Goal: Transaction & Acquisition: Subscribe to service/newsletter

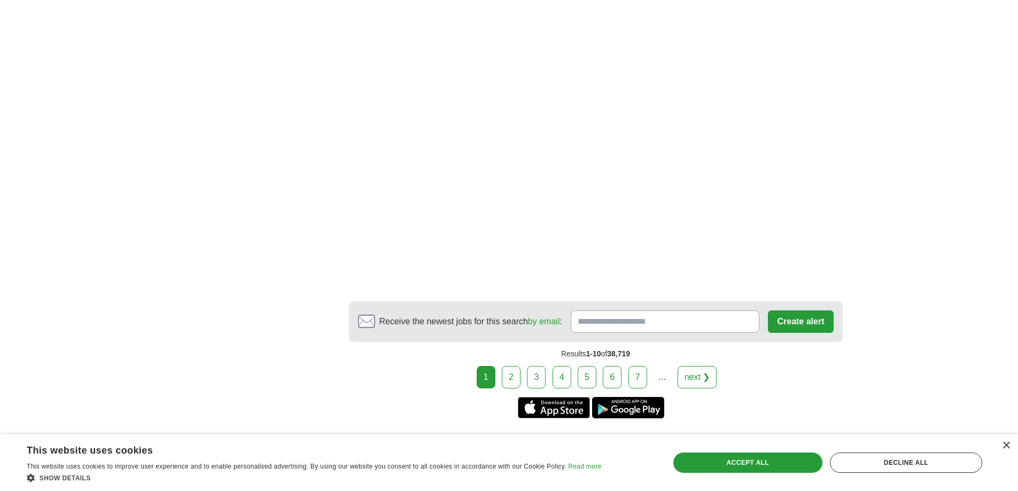
scroll to position [1923, 0]
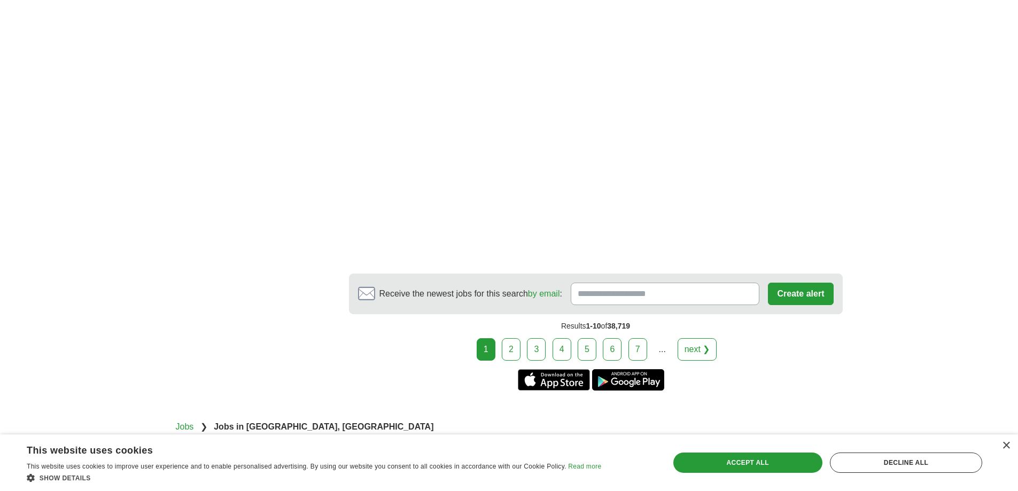
click at [508, 351] on link "2" at bounding box center [511, 349] width 19 height 22
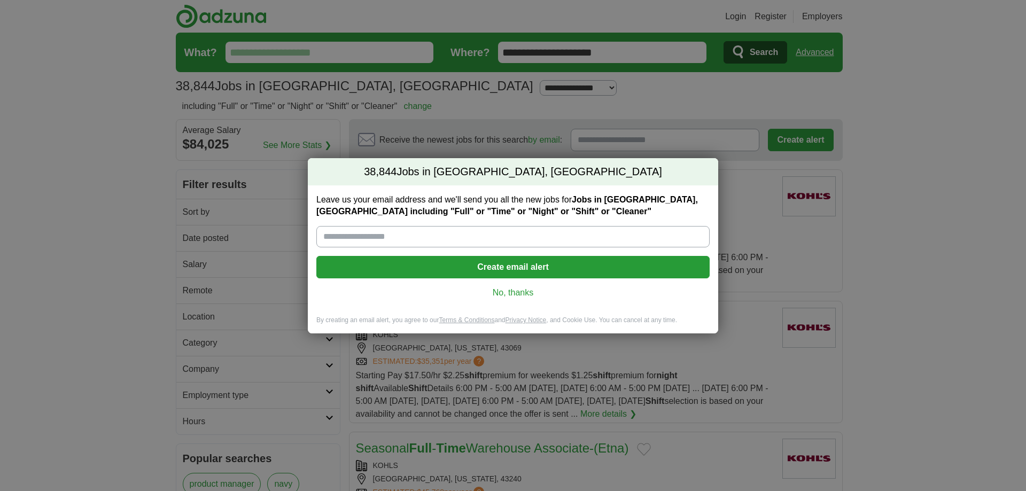
click at [506, 295] on link "No, thanks" at bounding box center [513, 293] width 376 height 12
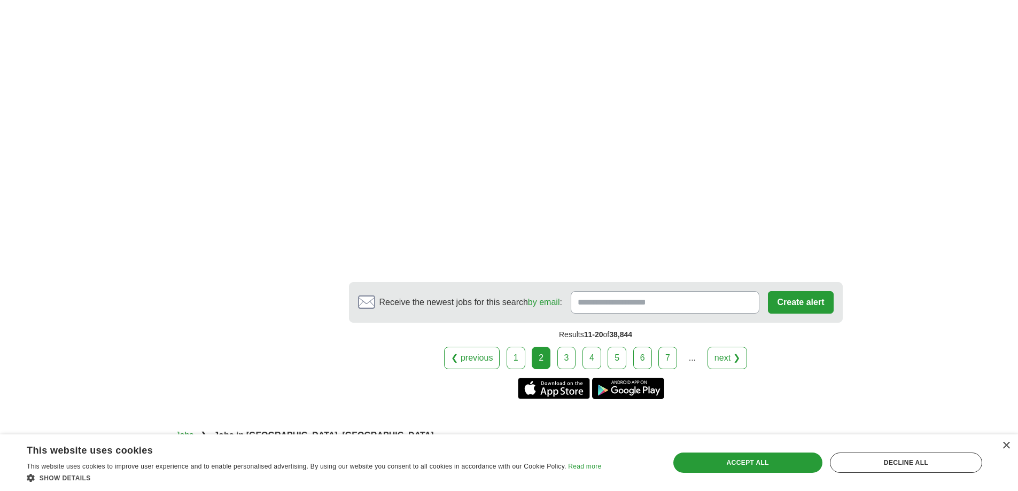
scroll to position [1869, 0]
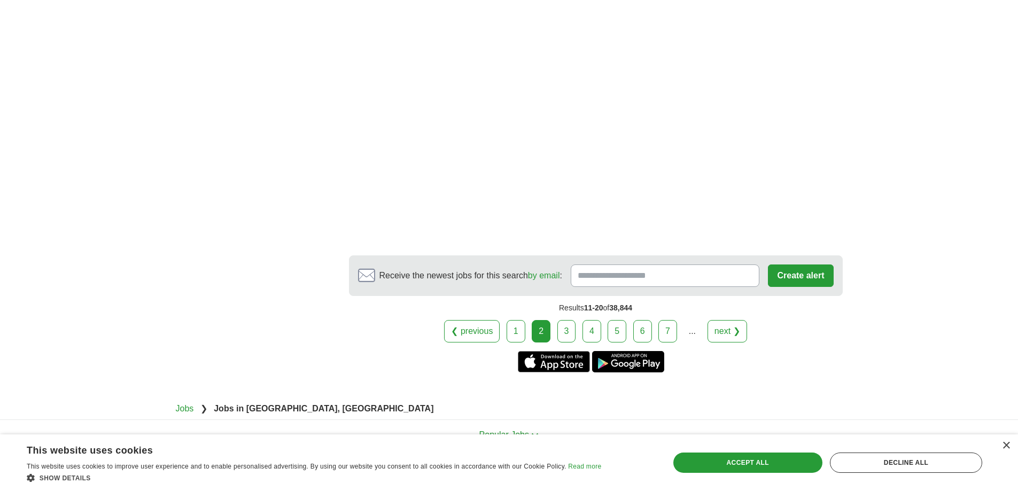
click at [566, 325] on link "3" at bounding box center [566, 331] width 19 height 22
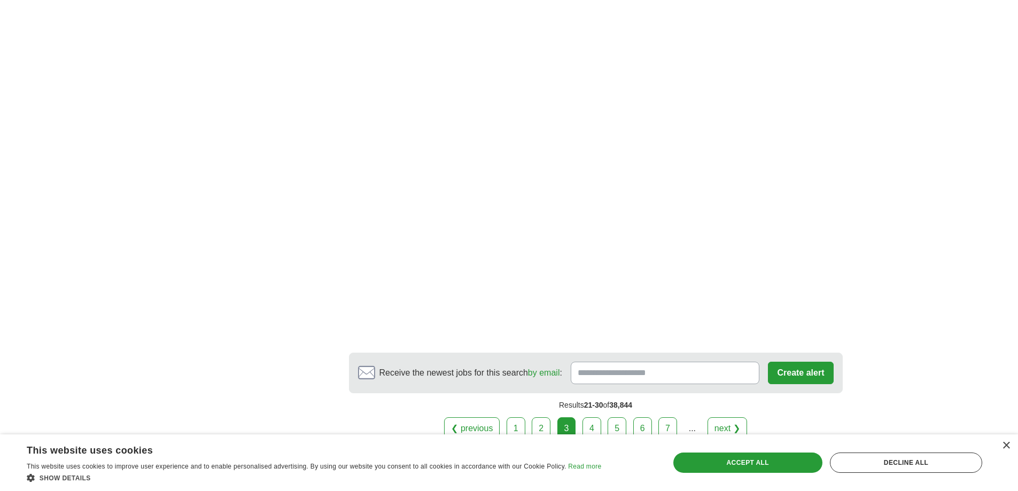
scroll to position [1869, 0]
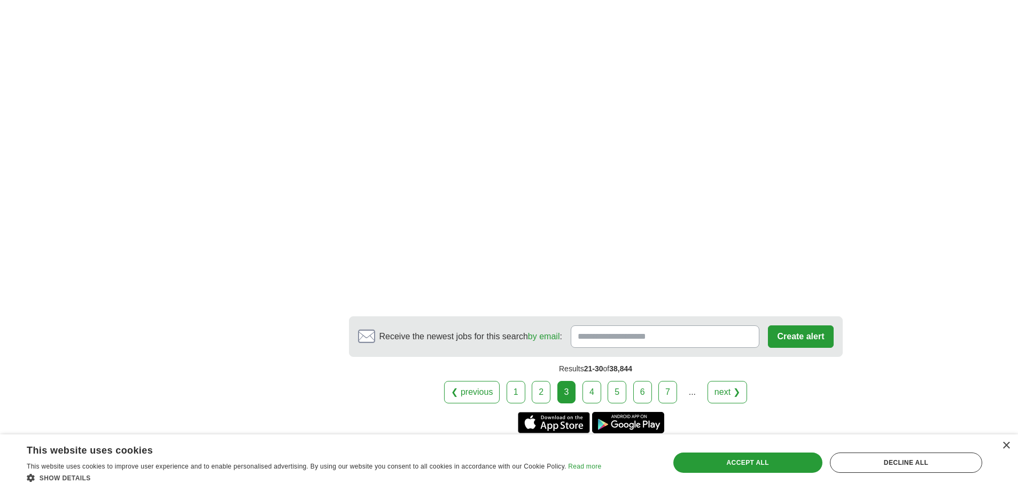
click at [588, 390] on link "4" at bounding box center [591, 392] width 19 height 22
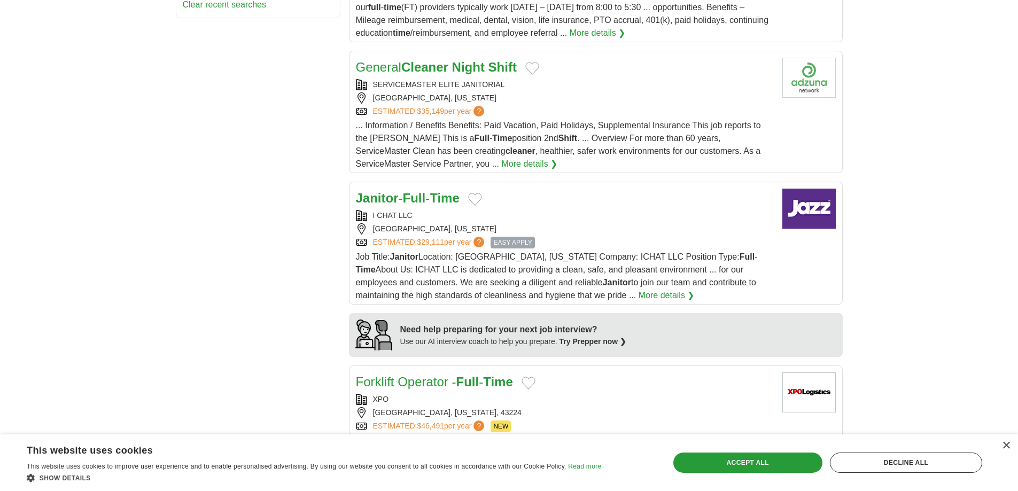
scroll to position [694, 0]
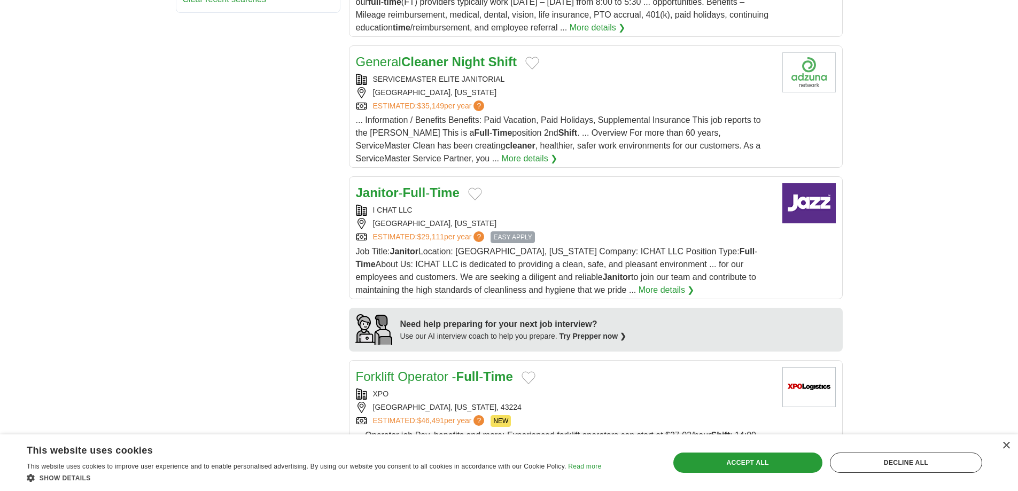
click at [515, 236] on span "EASY APPLY" at bounding box center [512, 237] width 44 height 12
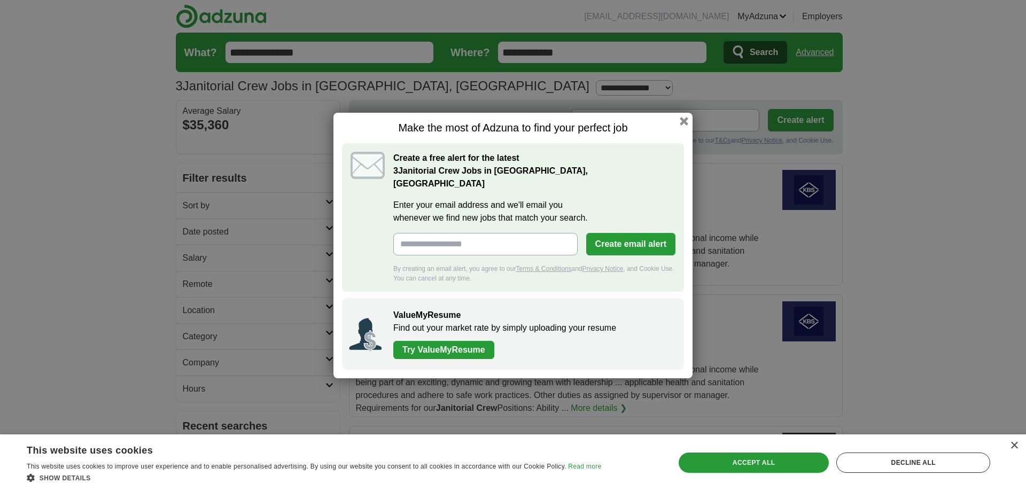
click at [403, 234] on input "Enter your email address and we'll email you whenever we find new jobs that mat…" at bounding box center [485, 244] width 184 height 22
type input "**********"
click at [657, 240] on button "Create email alert" at bounding box center [630, 244] width 89 height 22
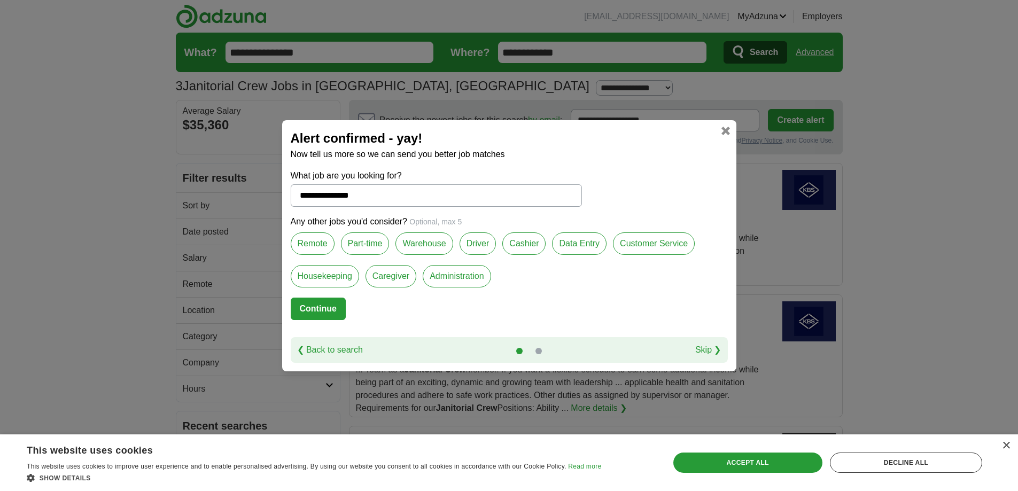
click at [519, 239] on label "Cashier" at bounding box center [523, 243] width 43 height 22
click at [305, 301] on button "Continue" at bounding box center [318, 309] width 55 height 22
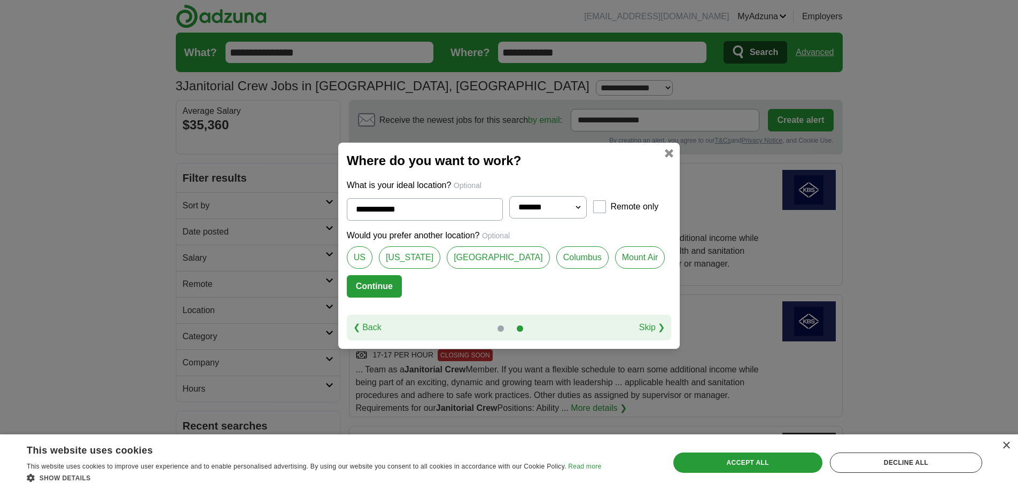
click at [475, 256] on link "[GEOGRAPHIC_DATA]" at bounding box center [498, 257] width 103 height 22
click at [556, 251] on link "Columbus" at bounding box center [582, 257] width 52 height 22
type input "********"
click at [387, 284] on button "Continue" at bounding box center [374, 286] width 55 height 22
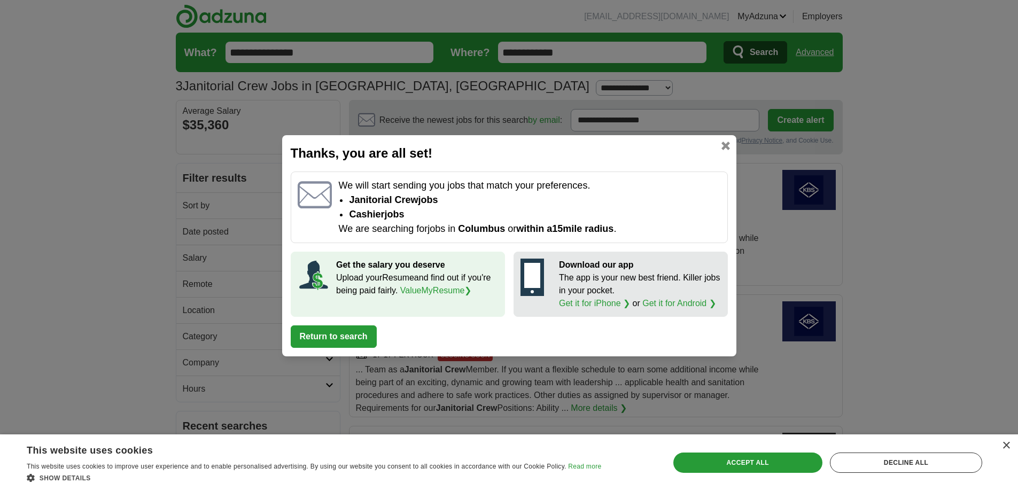
click at [339, 333] on button "Return to search" at bounding box center [334, 336] width 86 height 22
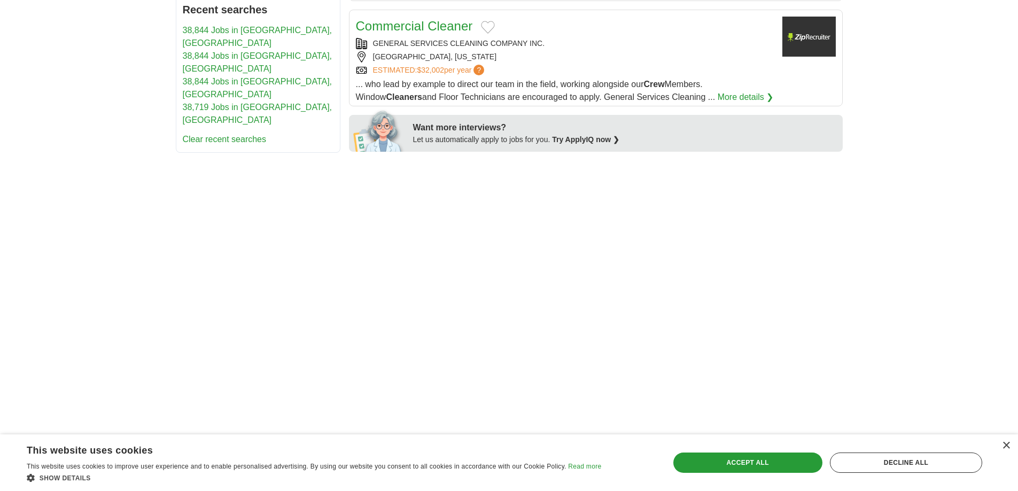
scroll to position [427, 0]
